Goal: Information Seeking & Learning: Learn about a topic

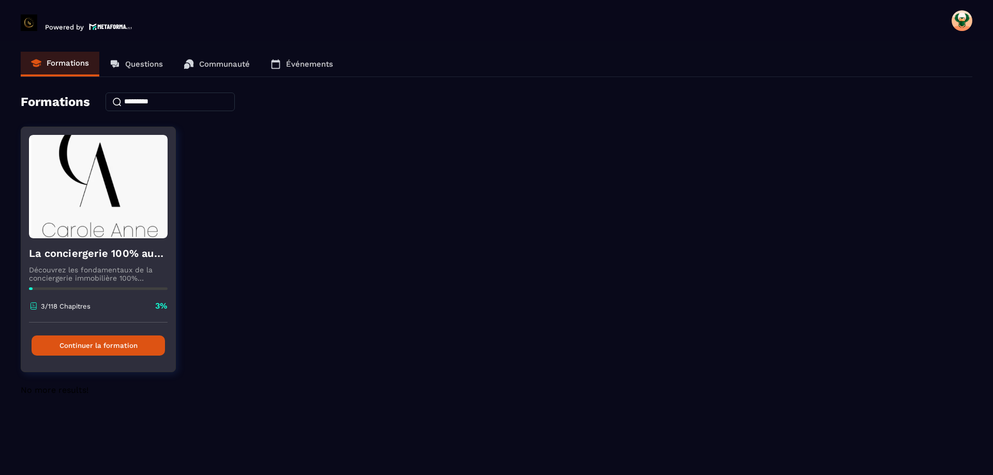
click at [99, 346] on button "Continuer la formation" at bounding box center [98, 346] width 133 height 20
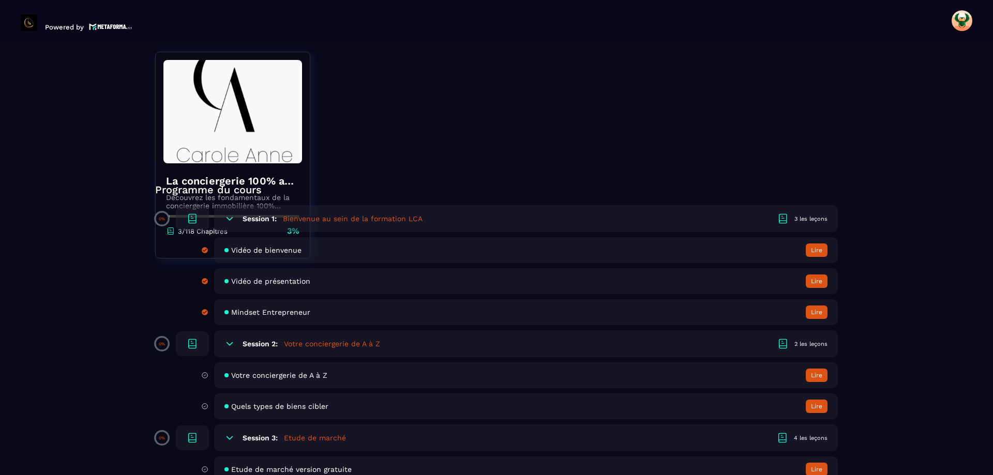
scroll to position [258, 0]
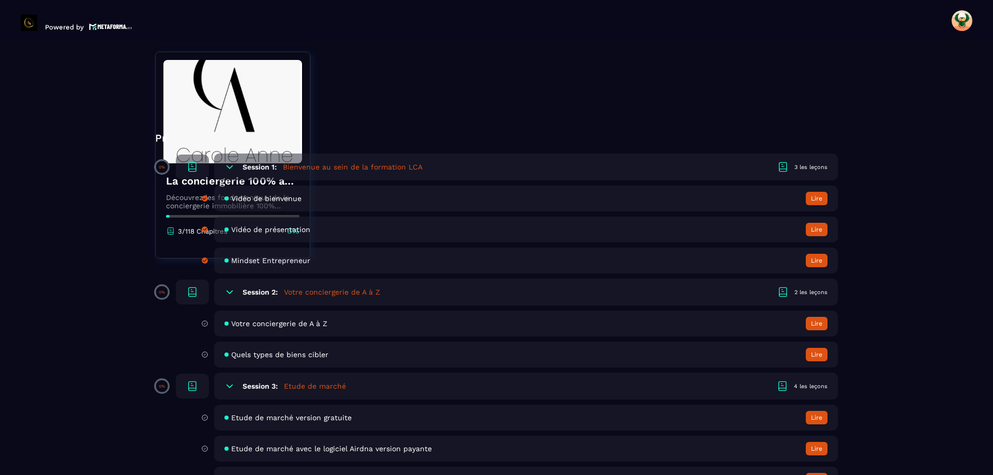
click at [485, 293] on div "Session 2: Votre conciergerie de A à Z 2 les leçons" at bounding box center [525, 292] width 623 height 27
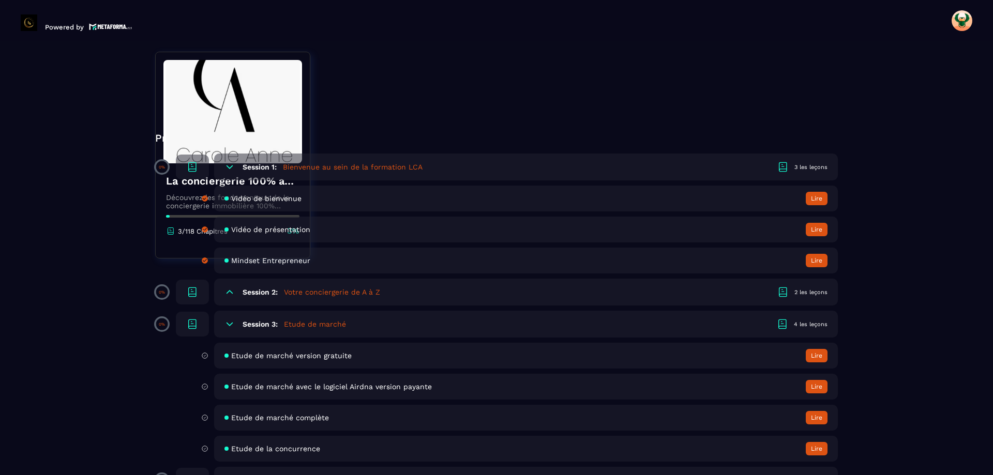
click at [485, 293] on div "Session 2: Votre conciergerie de A à Z 2 les leçons" at bounding box center [525, 292] width 623 height 27
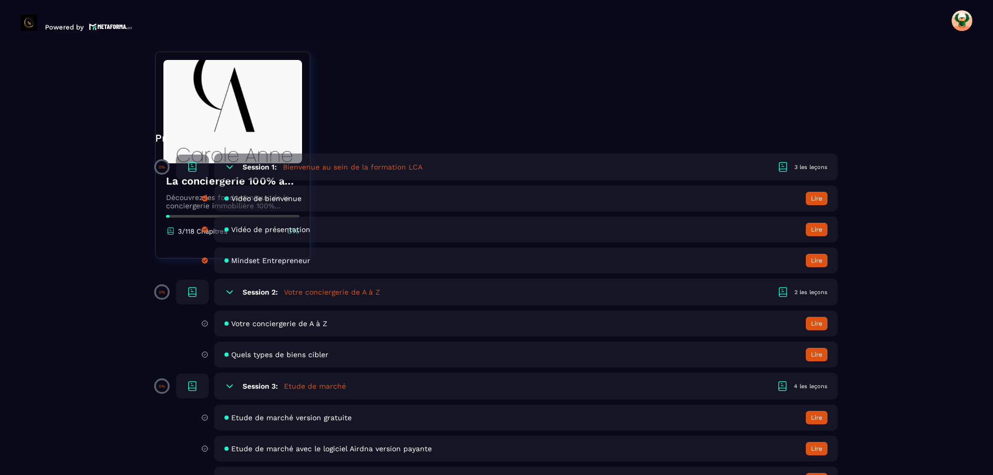
click at [819, 320] on button "Lire" at bounding box center [816, 323] width 22 height 13
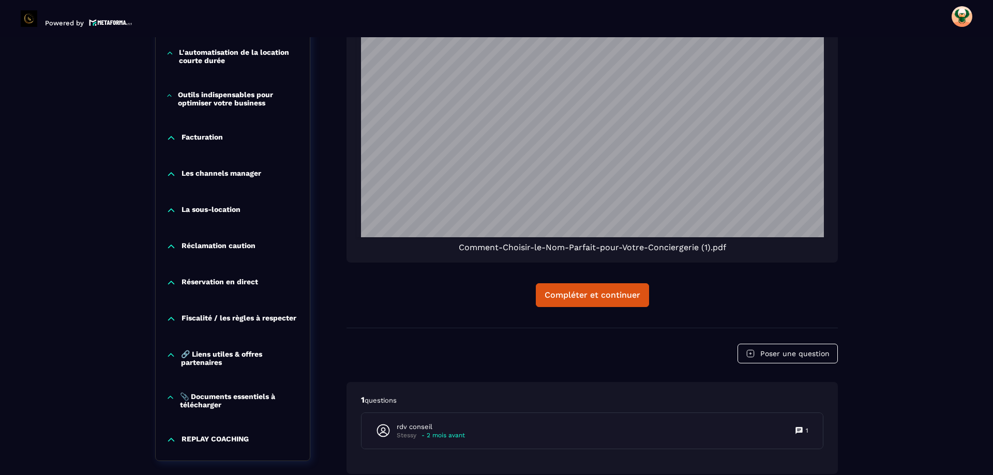
scroll to position [1452, 0]
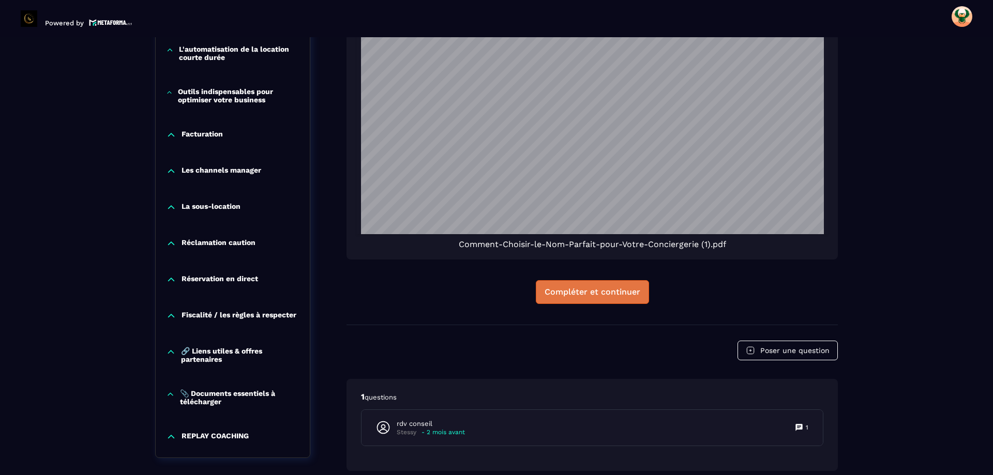
click at [609, 287] on div "Compléter et continuer" at bounding box center [592, 292] width 96 height 10
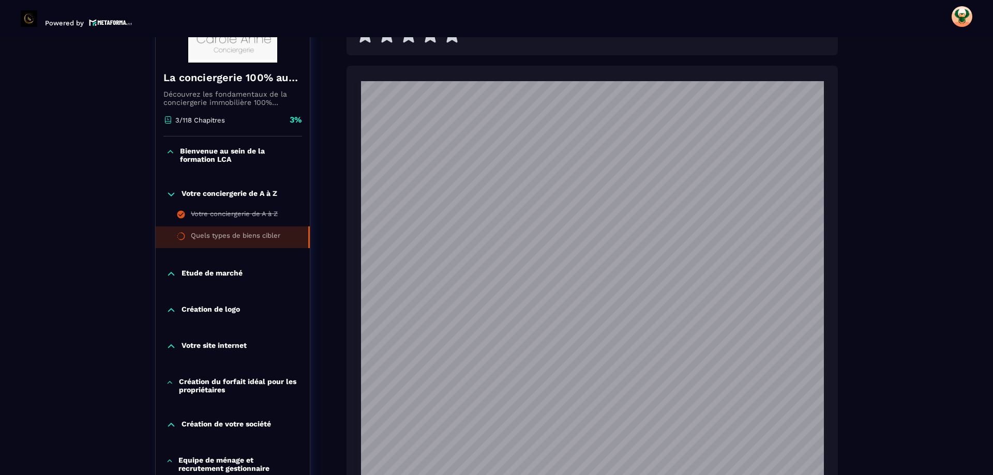
scroll to position [676, 0]
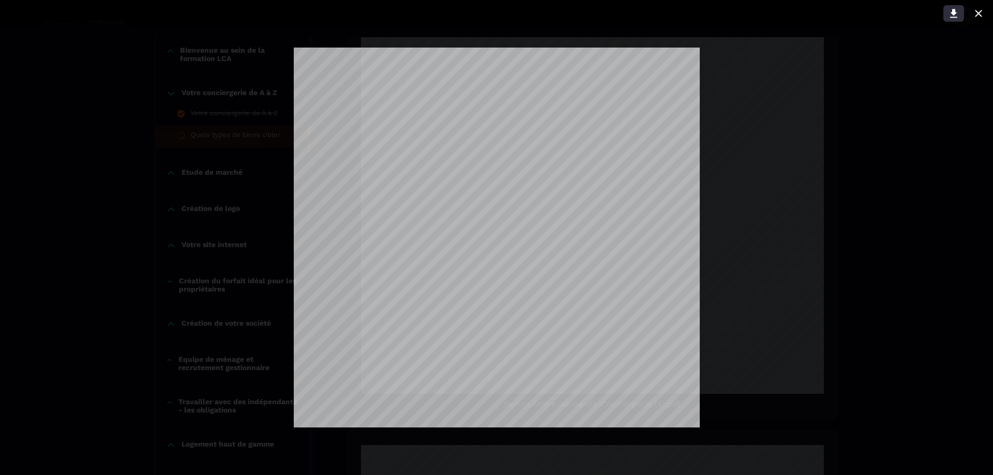
click at [952, 15] on icon at bounding box center [953, 13] width 12 height 12
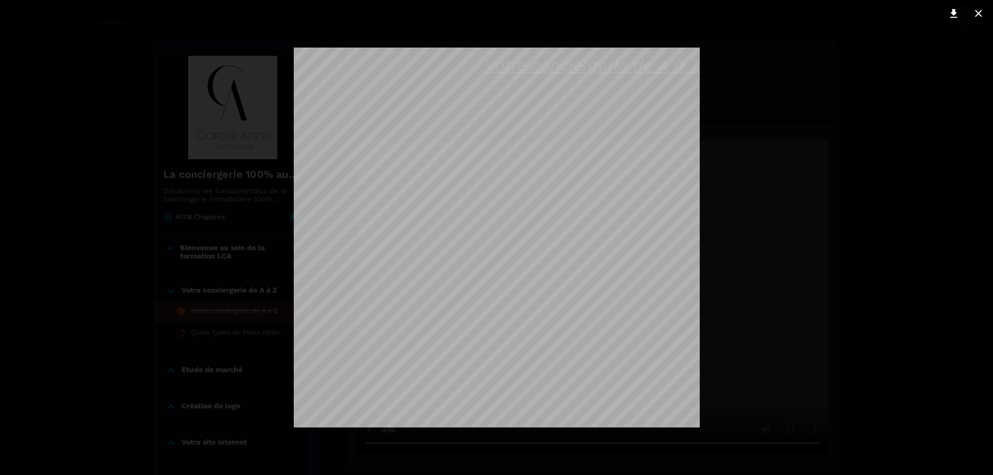
scroll to position [108, 0]
drag, startPoint x: 980, startPoint y: 9, endPoint x: 980, endPoint y: 16, distance: 6.7
click at [980, 11] on icon at bounding box center [978, 13] width 12 height 12
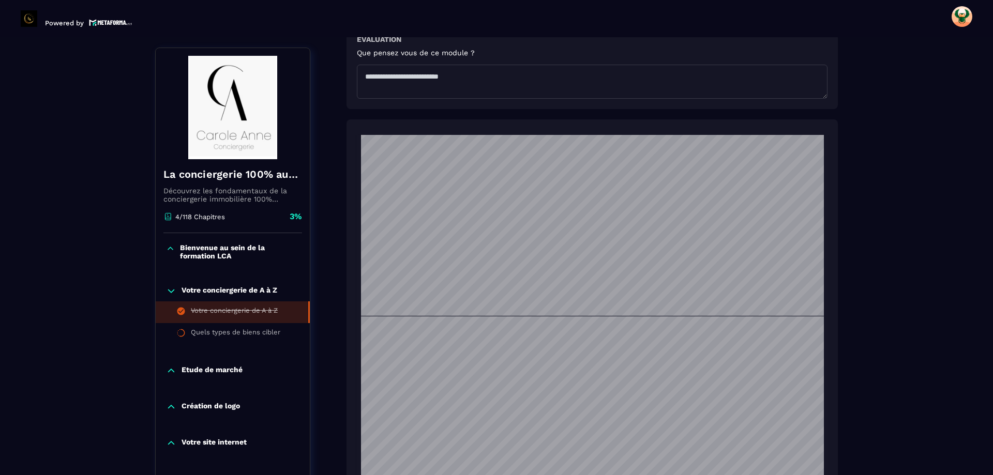
scroll to position [672, 0]
click at [276, 330] on div "Quels types de biens cibler" at bounding box center [235, 333] width 89 height 11
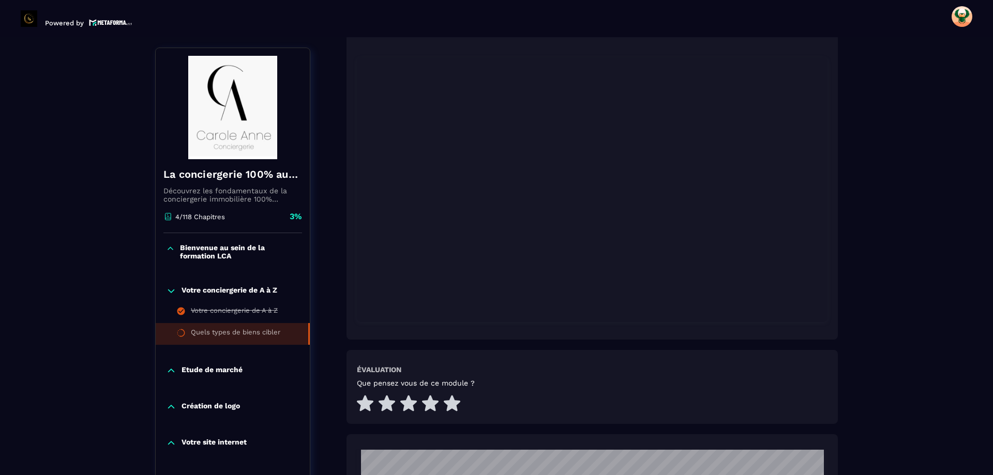
scroll to position [211, 0]
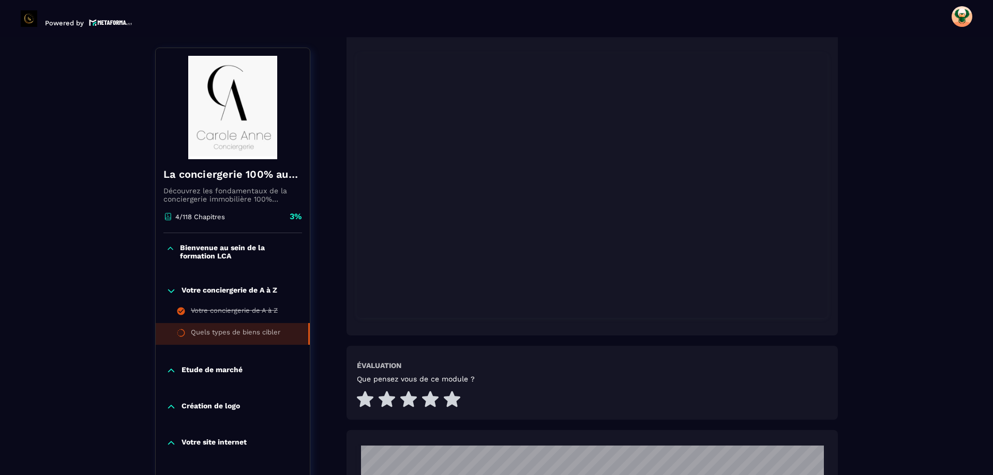
drag, startPoint x: 872, startPoint y: 0, endPoint x: 877, endPoint y: 75, distance: 75.2
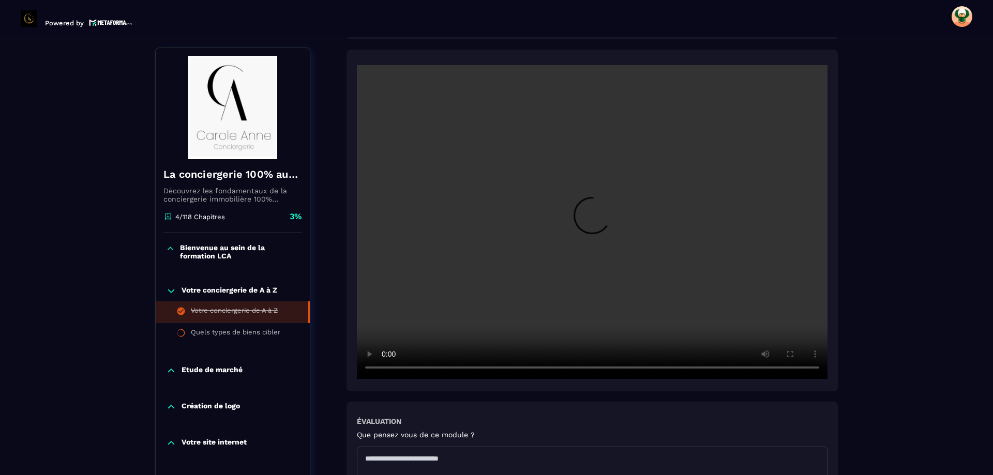
scroll to position [211, 0]
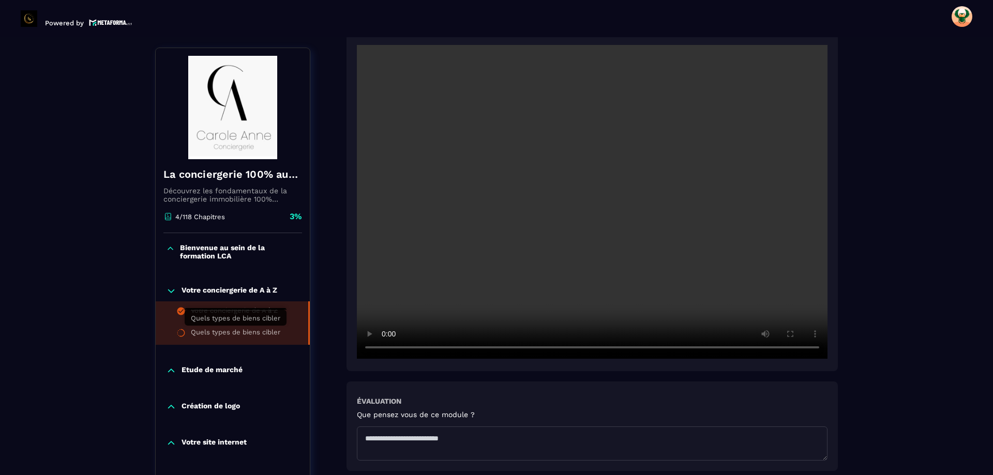
click at [209, 333] on div "Quels types de biens cibler" at bounding box center [235, 333] width 89 height 11
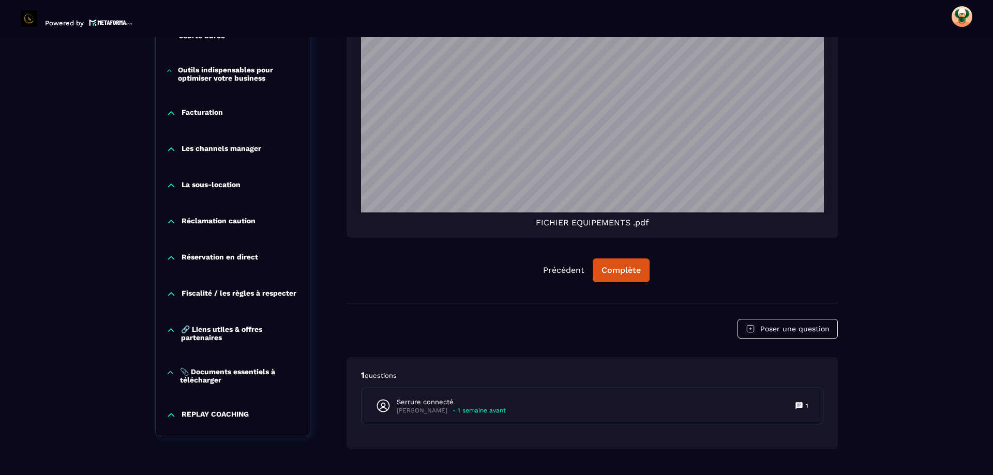
scroll to position [1450, 0]
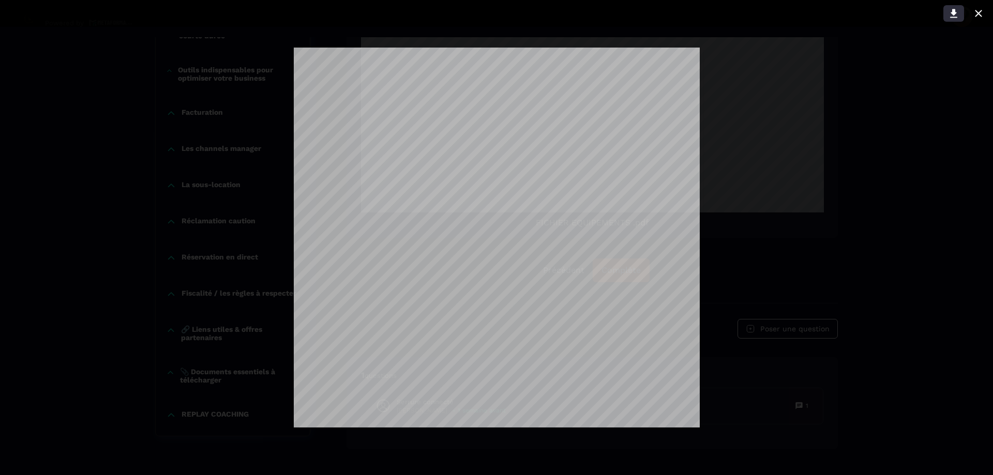
click at [955, 14] on icon at bounding box center [953, 13] width 12 height 12
click at [981, 12] on icon at bounding box center [978, 13] width 12 height 12
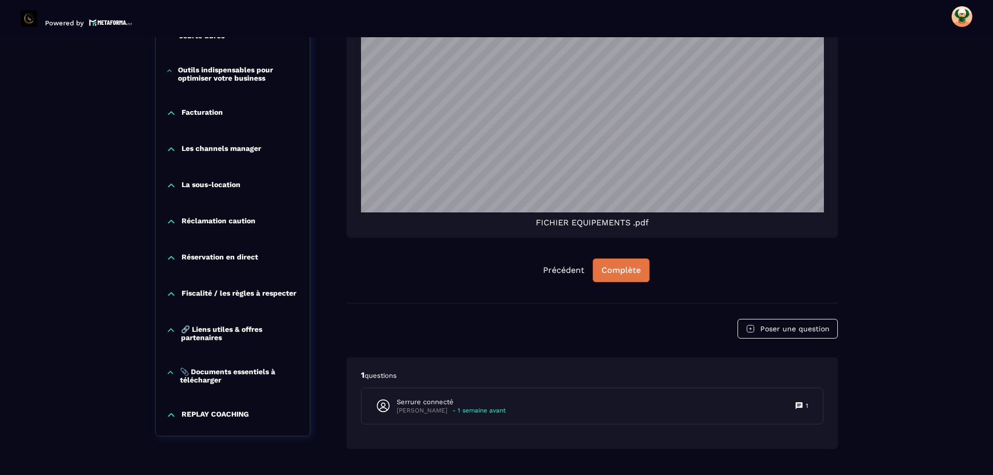
click at [622, 269] on div "Complète" at bounding box center [620, 270] width 39 height 10
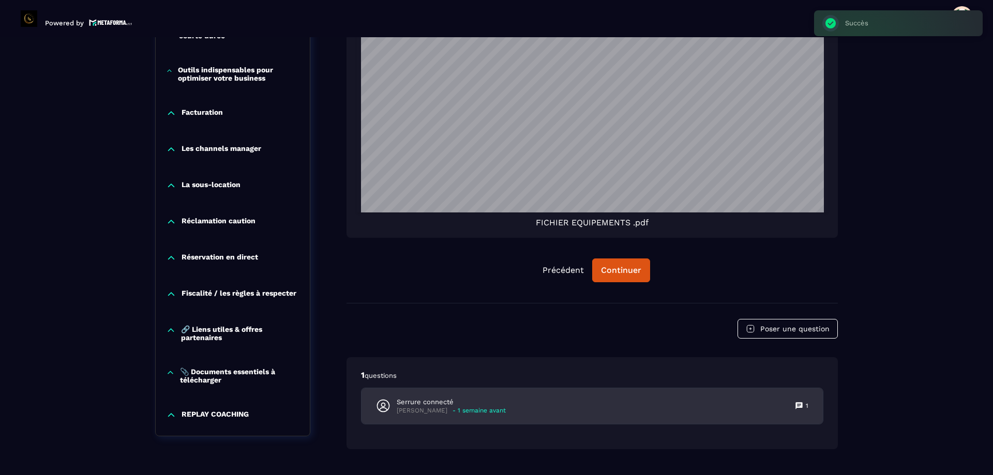
click at [770, 401] on div "Serrure connecté [PERSON_NAME] - 1 semaine avant 1" at bounding box center [591, 406] width 461 height 36
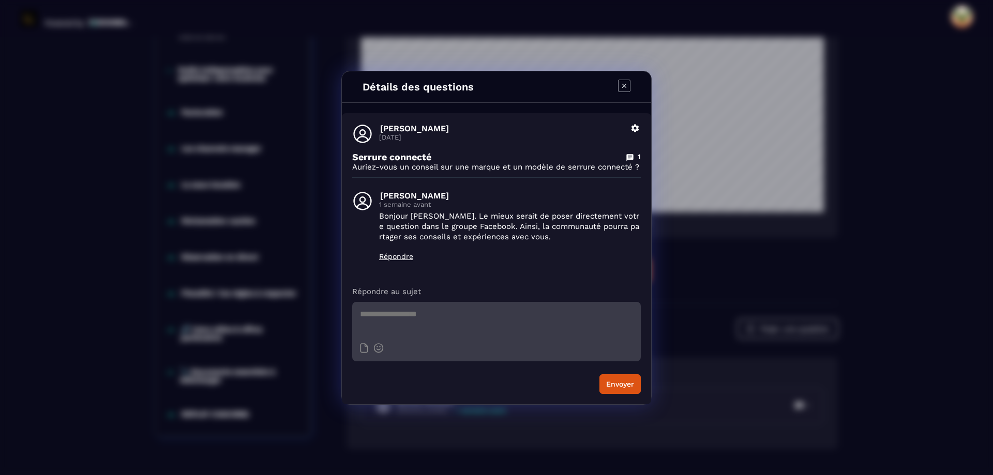
click at [620, 81] on icon "Modal window" at bounding box center [624, 86] width 12 height 12
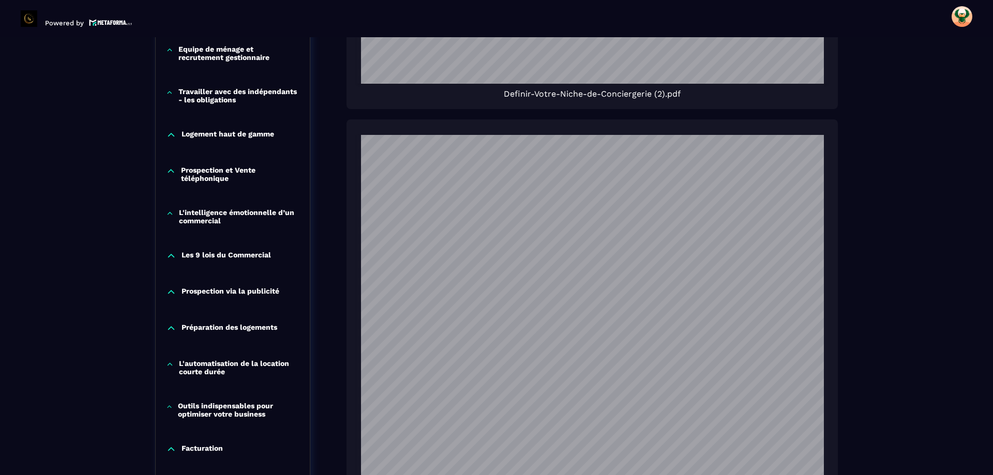
scroll to position [1297, 0]
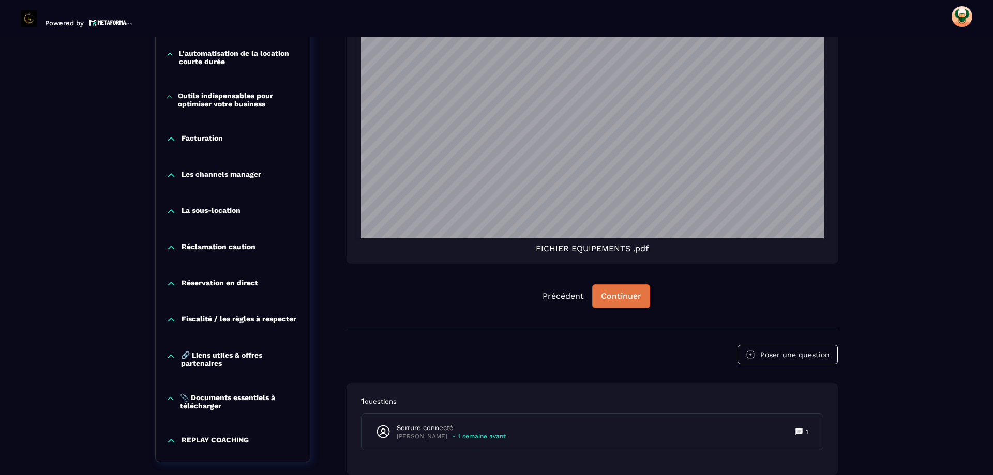
click at [616, 295] on div "Continuer" at bounding box center [621, 296] width 40 height 10
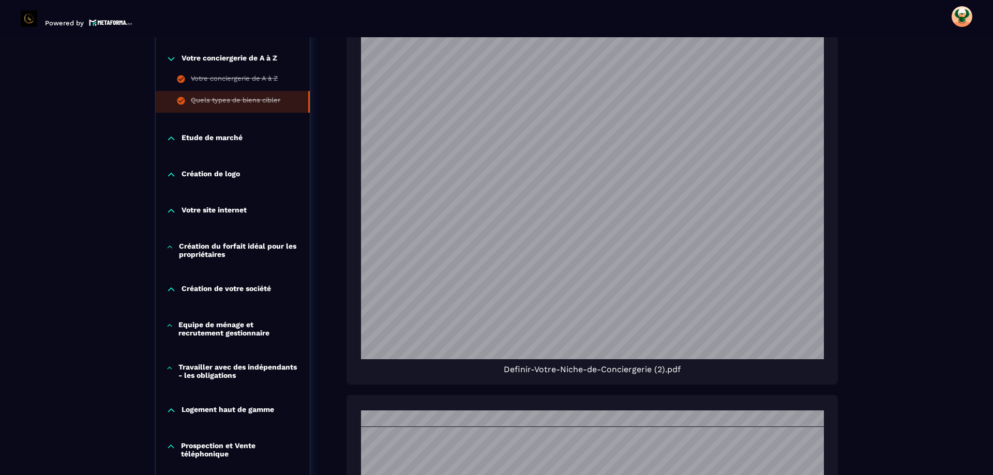
scroll to position [676, 0]
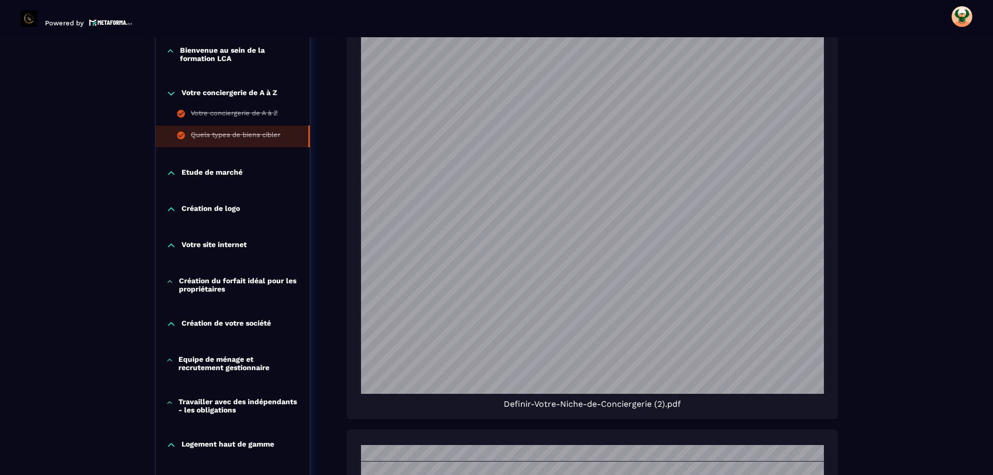
click at [222, 170] on p "Etude de marché" at bounding box center [211, 173] width 61 height 10
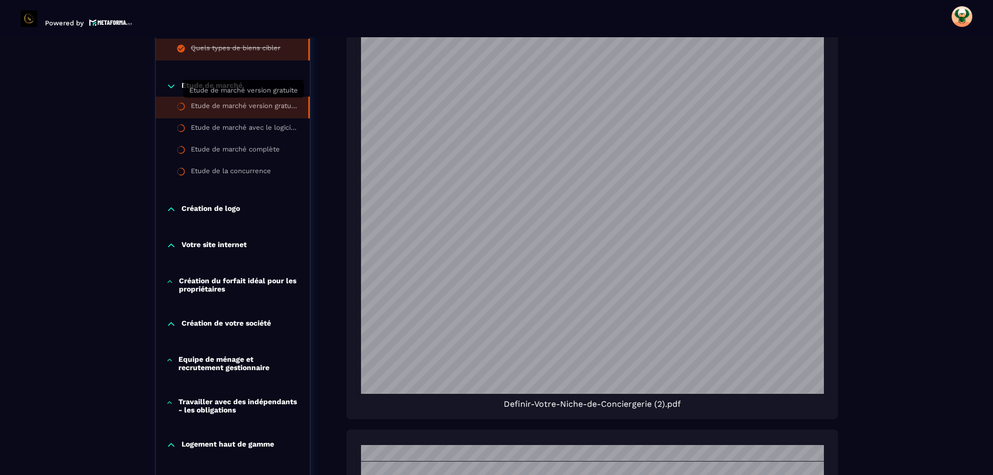
click at [228, 102] on div "Etude de marché version gratuite" at bounding box center [244, 107] width 107 height 11
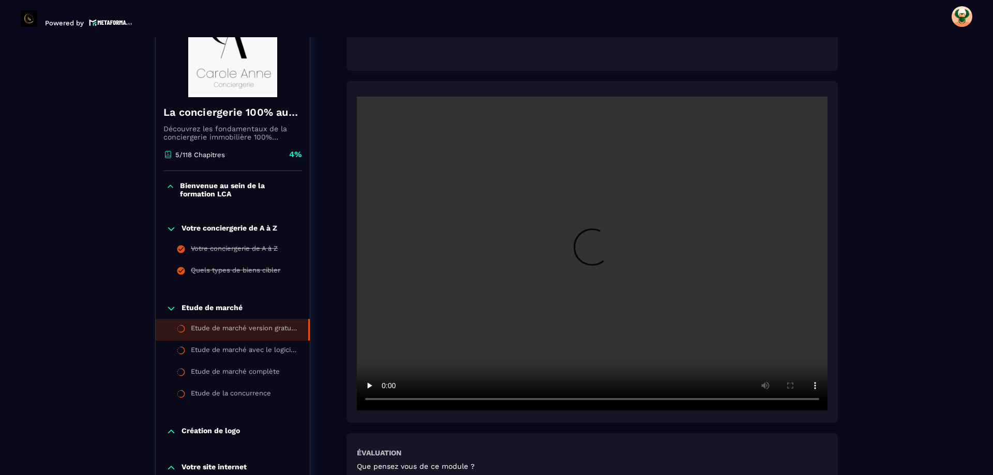
scroll to position [211, 0]
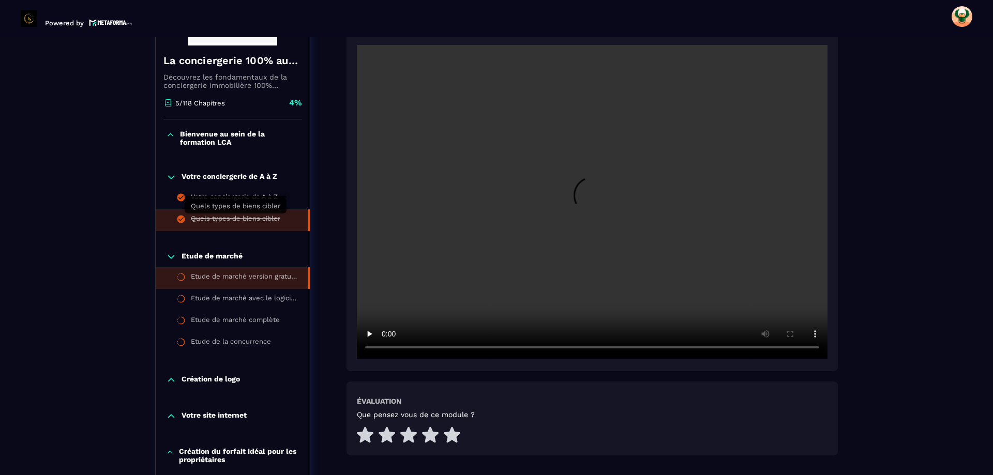
click at [245, 215] on div "Quels types de biens cibler" at bounding box center [235, 220] width 89 height 11
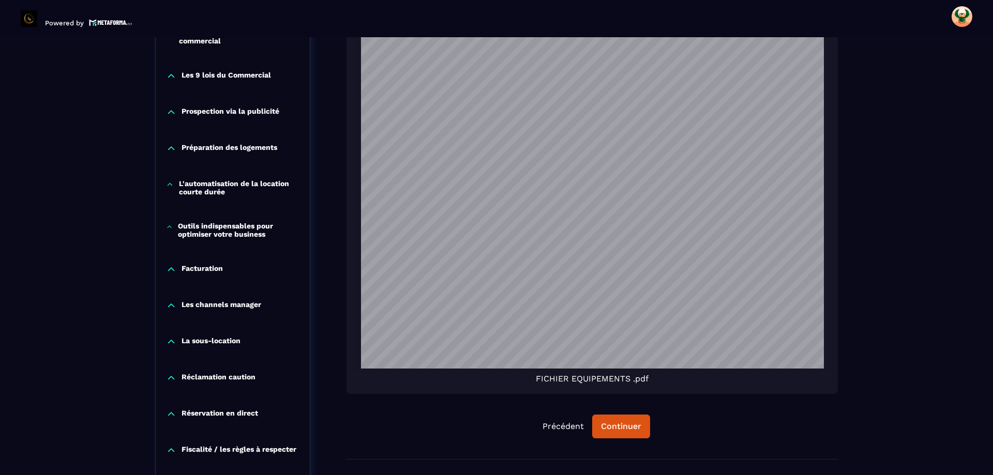
scroll to position [1193, 0]
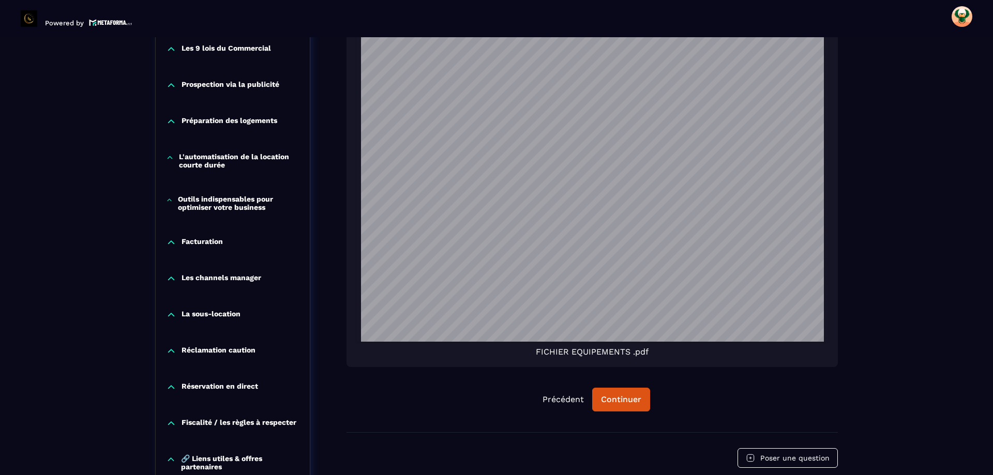
drag, startPoint x: 597, startPoint y: 348, endPoint x: 597, endPoint y: 354, distance: 5.7
click at [597, 354] on span "FICHIER EQUIPEMENTS .pdf" at bounding box center [592, 352] width 113 height 10
click at [596, 354] on span "FICHIER EQUIPEMENTS .pdf" at bounding box center [592, 352] width 113 height 10
click at [631, 352] on span "FICHIER EQUIPEMENTS .pdf" at bounding box center [592, 352] width 113 height 10
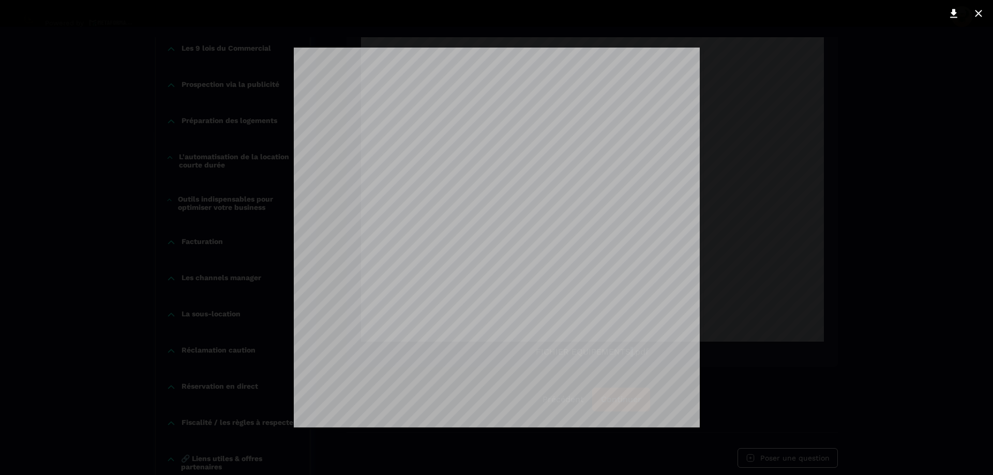
scroll to position [0, 0]
click at [950, 17] on icon at bounding box center [953, 13] width 7 height 9
click at [888, 120] on div at bounding box center [496, 237] width 993 height 475
click at [977, 15] on icon at bounding box center [978, 13] width 7 height 7
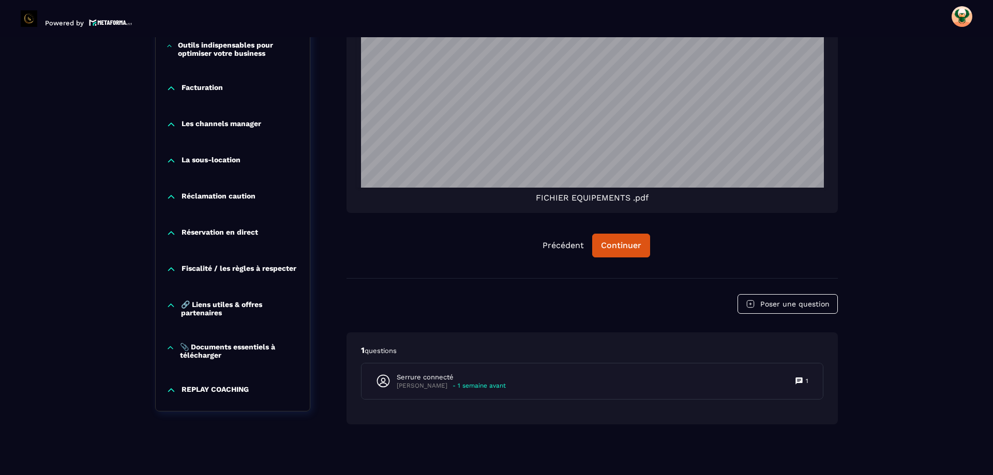
scroll to position [1348, 0]
click at [642, 244] on button "Continuer" at bounding box center [621, 245] width 58 height 24
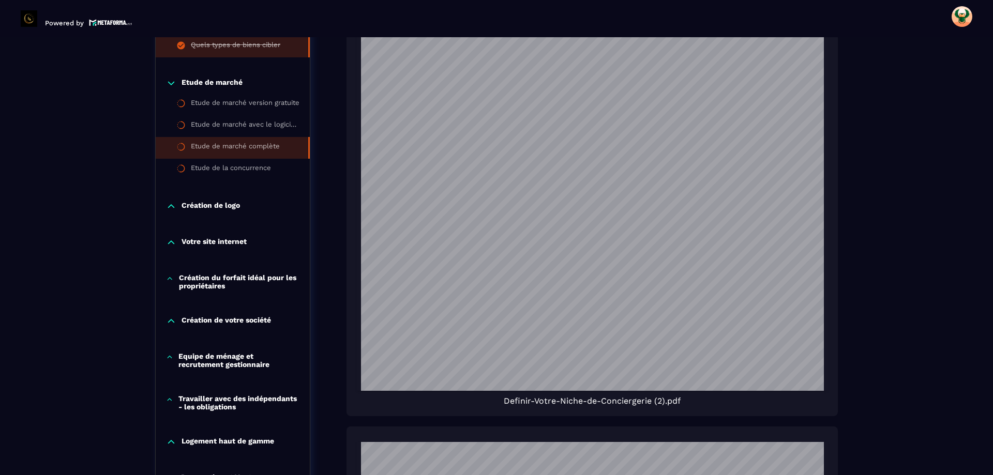
scroll to position [625, 0]
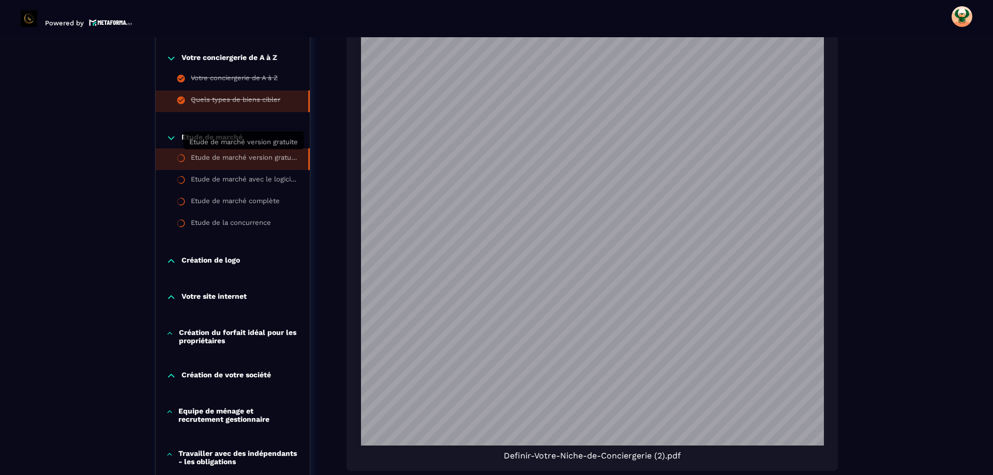
click at [258, 154] on div "Etude de marché version gratuite" at bounding box center [244, 159] width 107 height 11
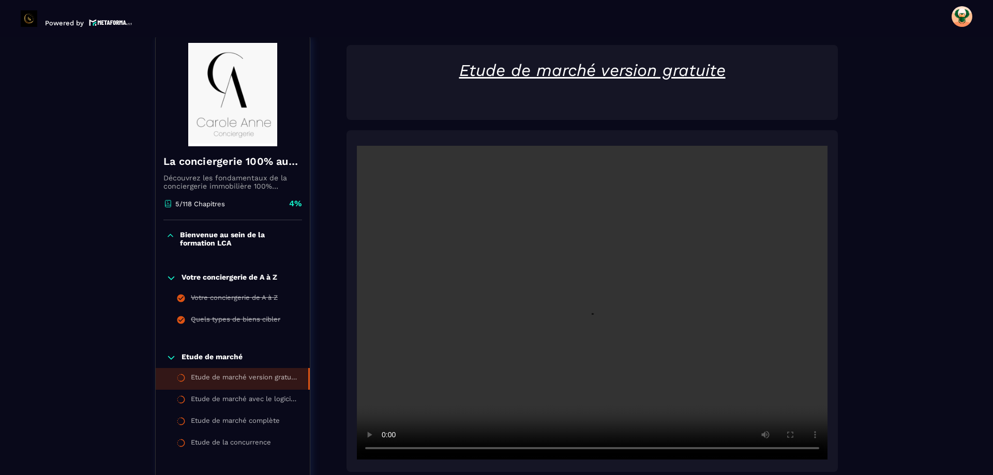
scroll to position [108, 0]
